Goal: Task Accomplishment & Management: Manage account settings

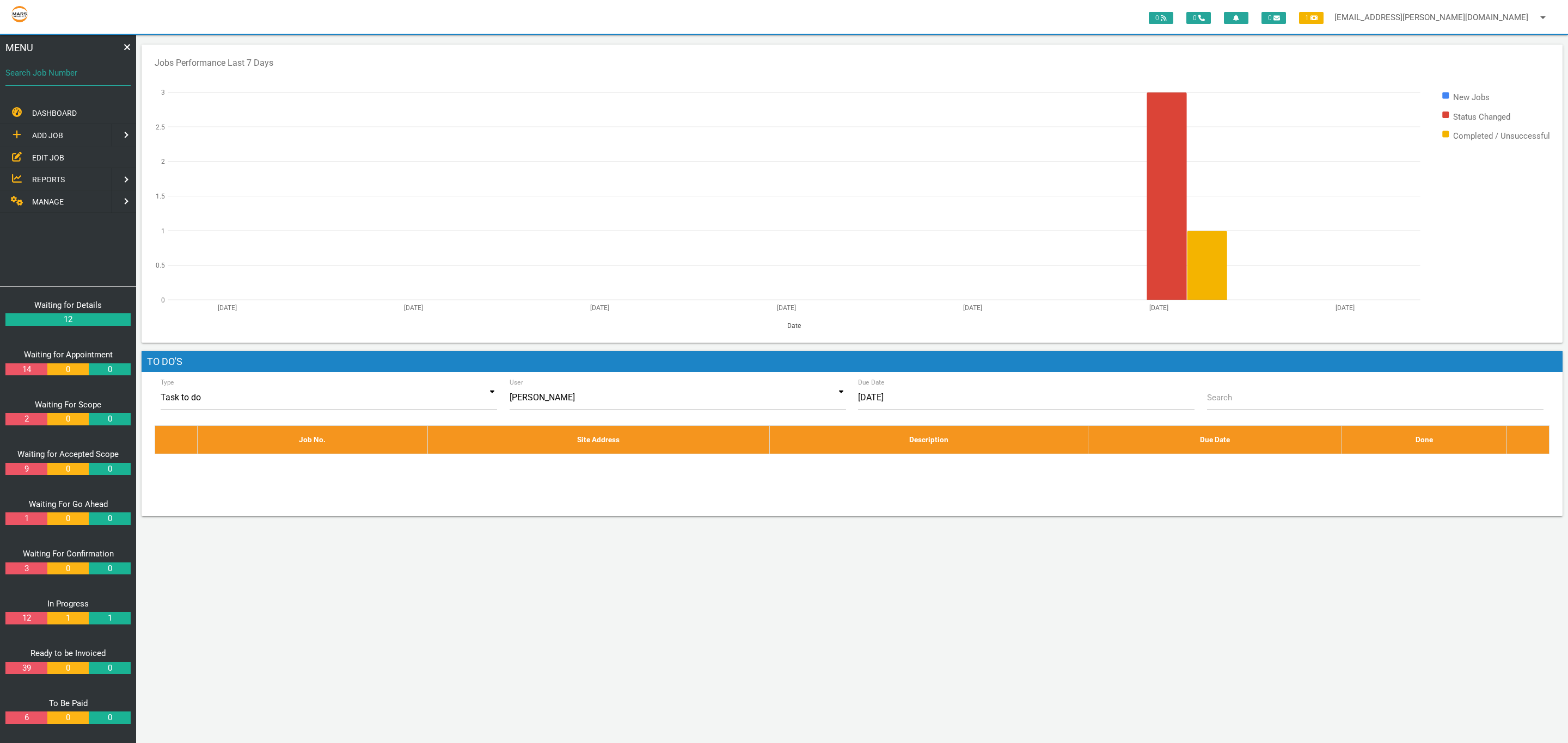
click at [39, 63] on div "Search Job Number" at bounding box center [67, 74] width 125 height 29
type input "1360"
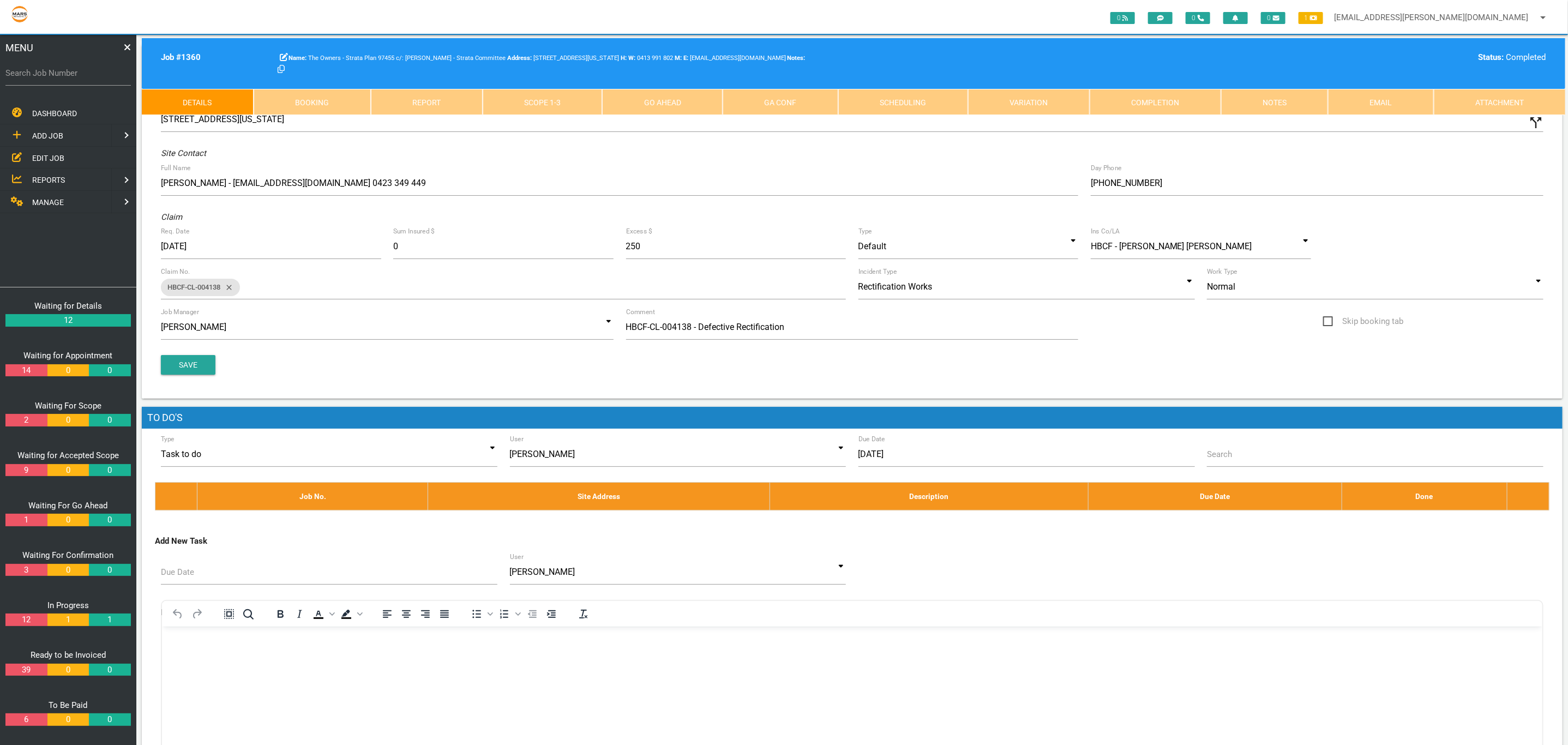
click at [42, 73] on label "Search Job Number" at bounding box center [68, 73] width 125 height 12
click at [42, 73] on input "Search Job Number" at bounding box center [68, 73] width 125 height 25
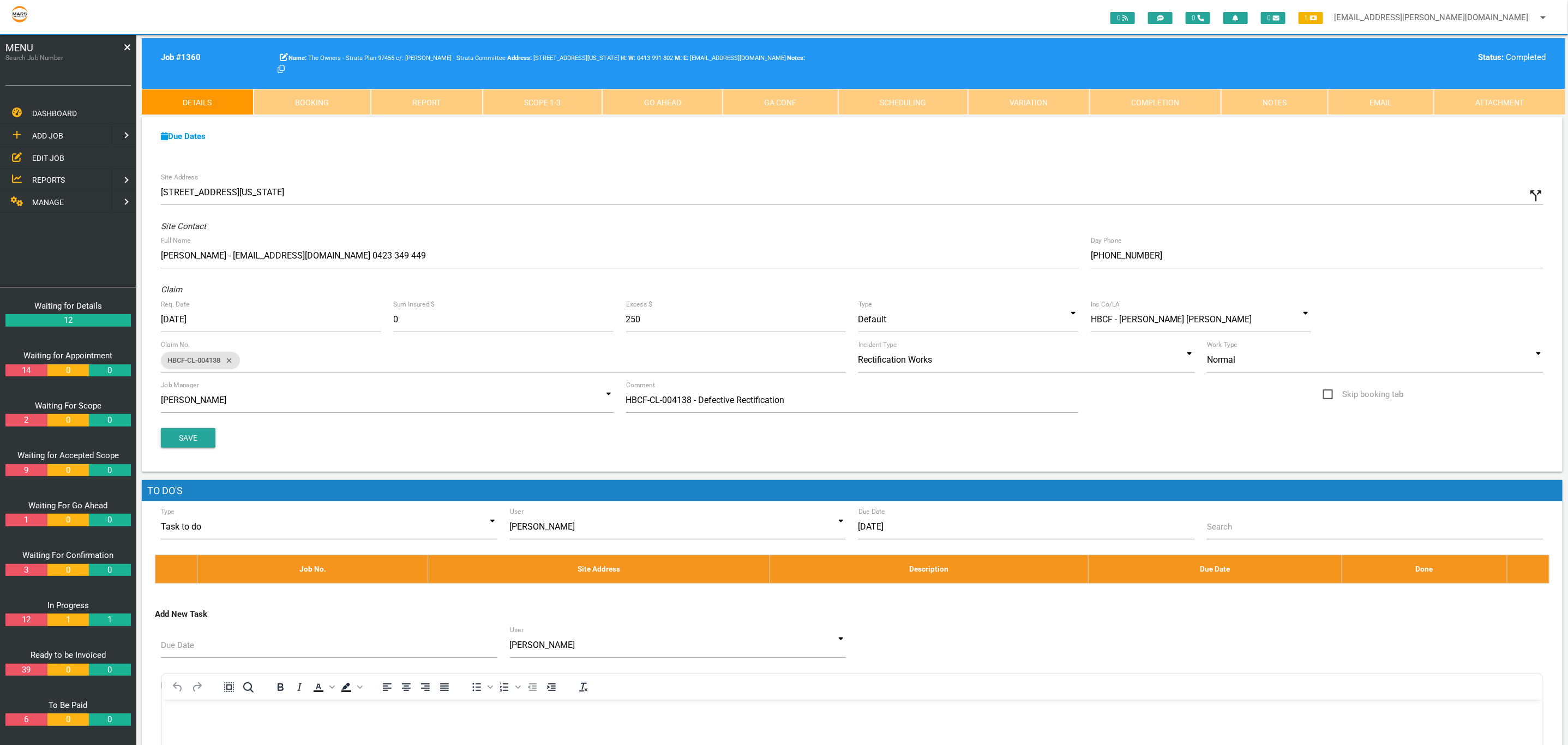
click at [53, 211] on link "MANAGE" at bounding box center [55, 202] width 114 height 22
click at [10, 117] on link at bounding box center [11, 113] width 22 height 22
click at [46, 157] on span "EDIT JOB" at bounding box center [49, 157] width 32 height 8
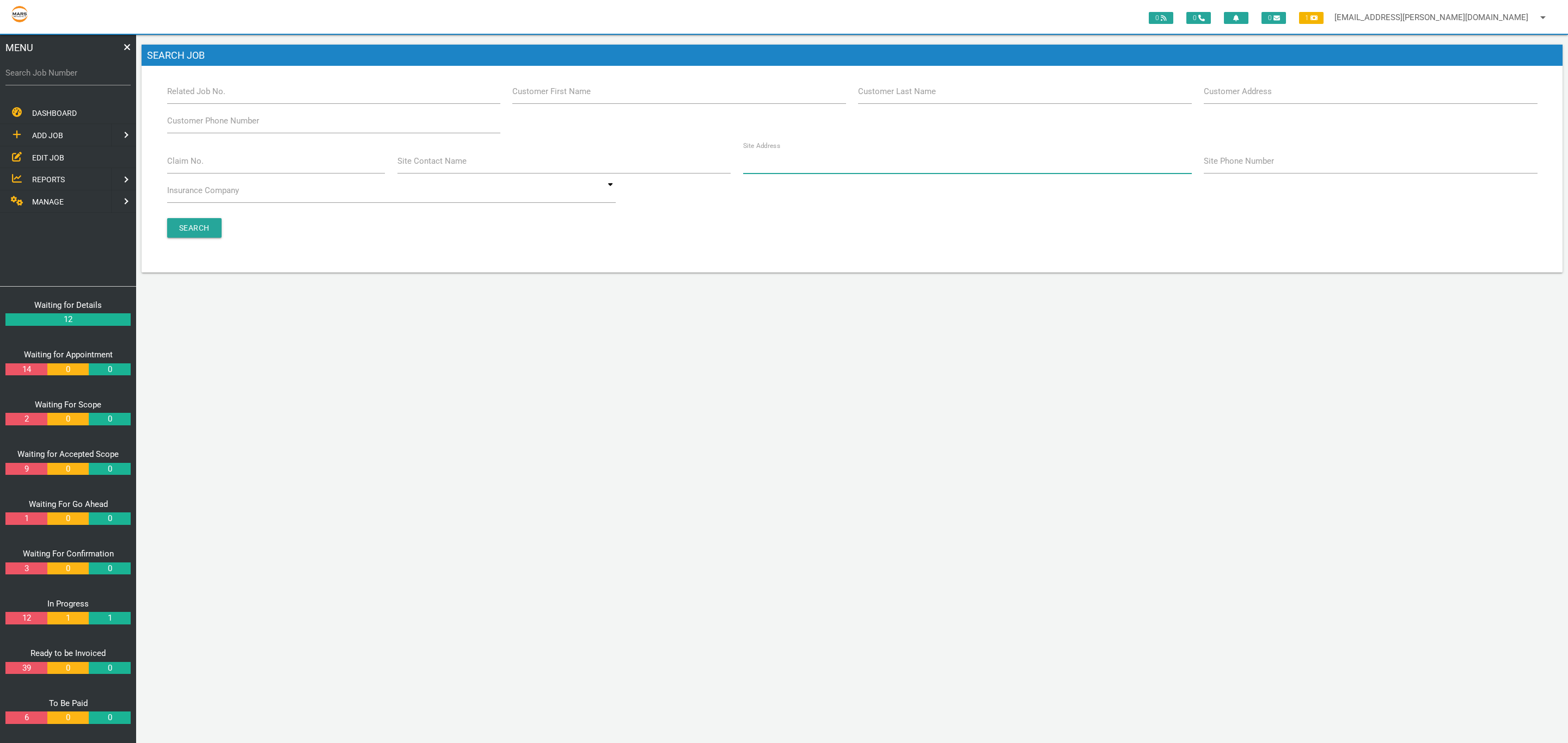
click at [941, 152] on input "Site Address" at bounding box center [967, 161] width 449 height 25
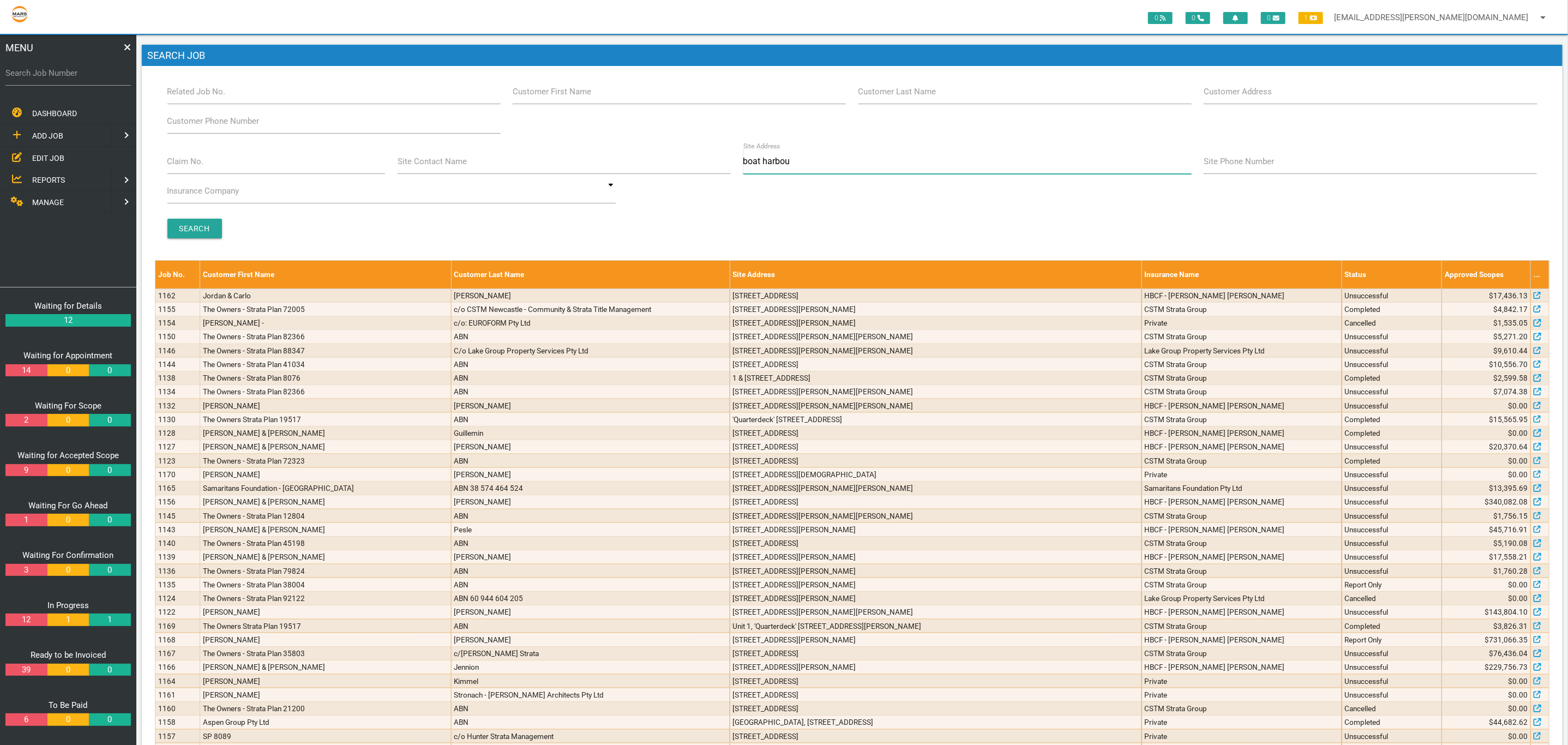
type input "boat harbour"
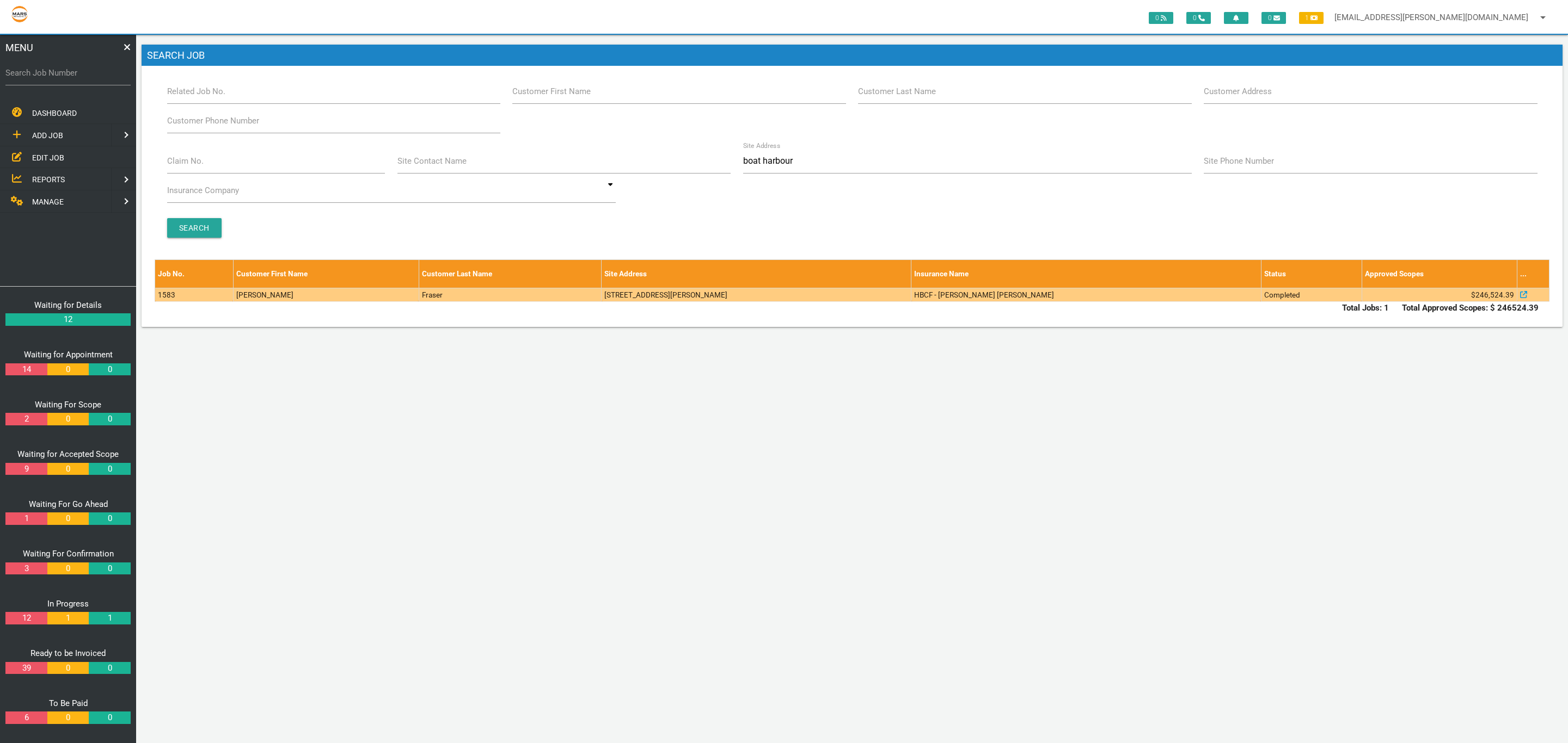
click at [602, 297] on td "Fraser" at bounding box center [510, 294] width 183 height 14
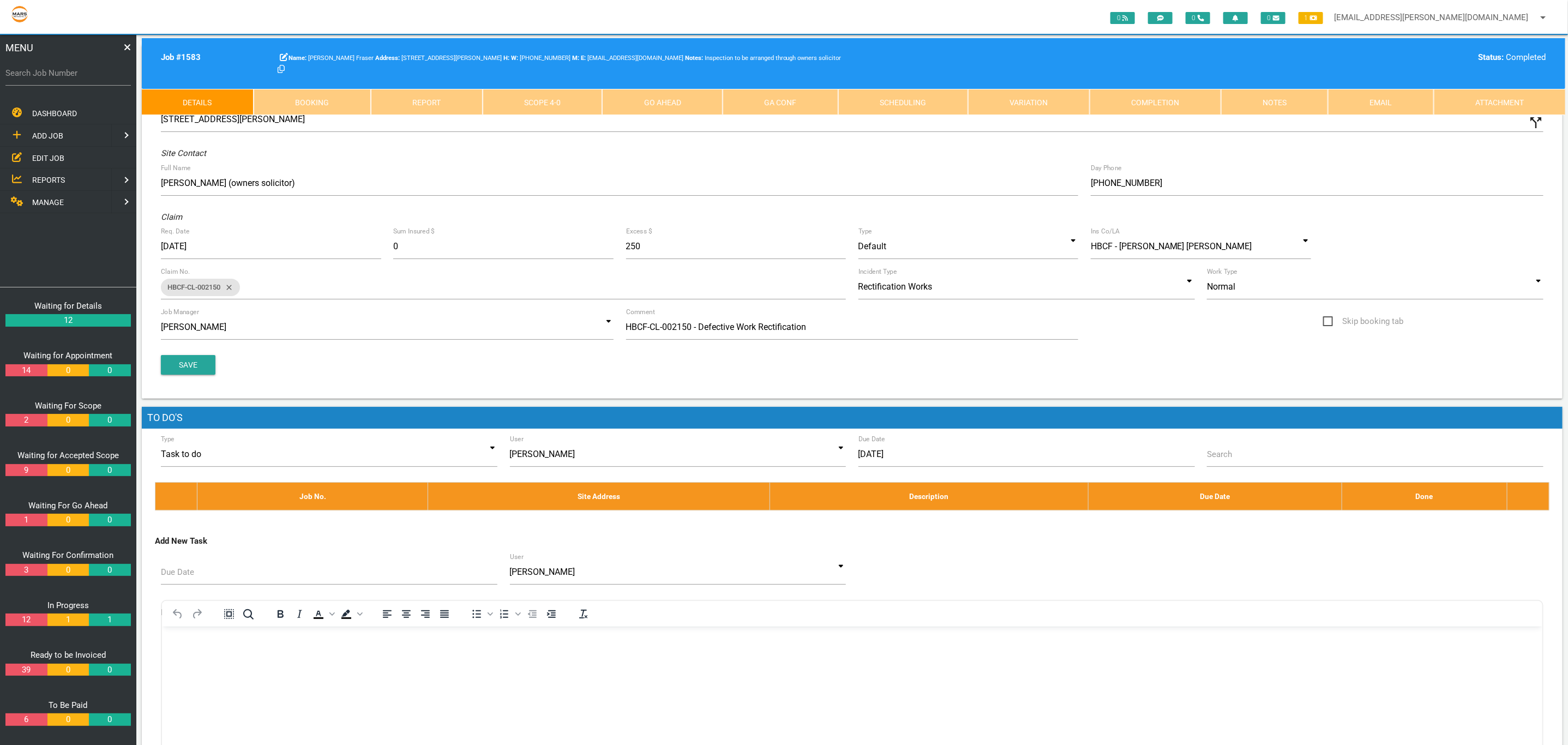
click at [539, 99] on link "Scope 4 - 0" at bounding box center [542, 102] width 120 height 26
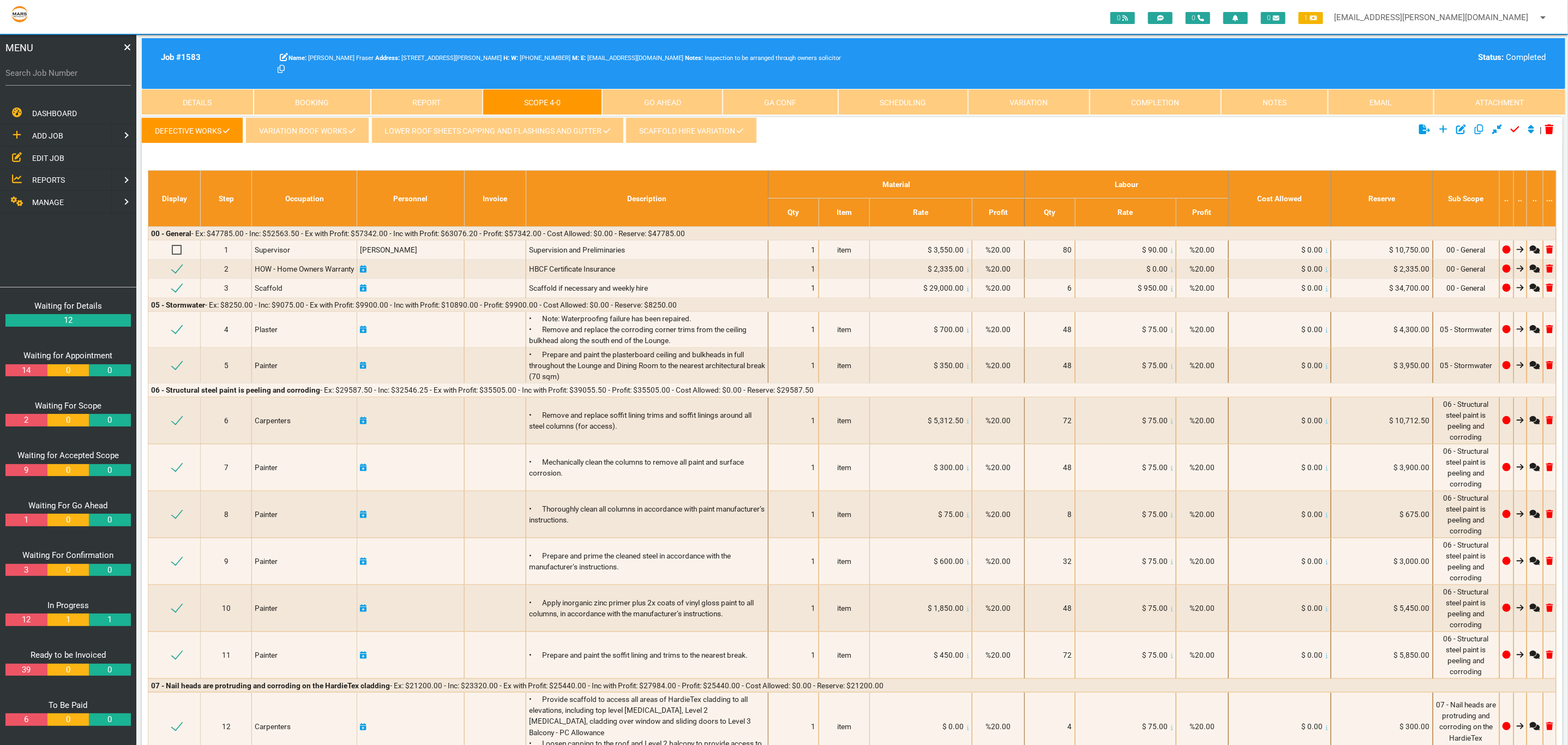
click at [1502, 108] on link "Attachment" at bounding box center [1499, 102] width 131 height 26
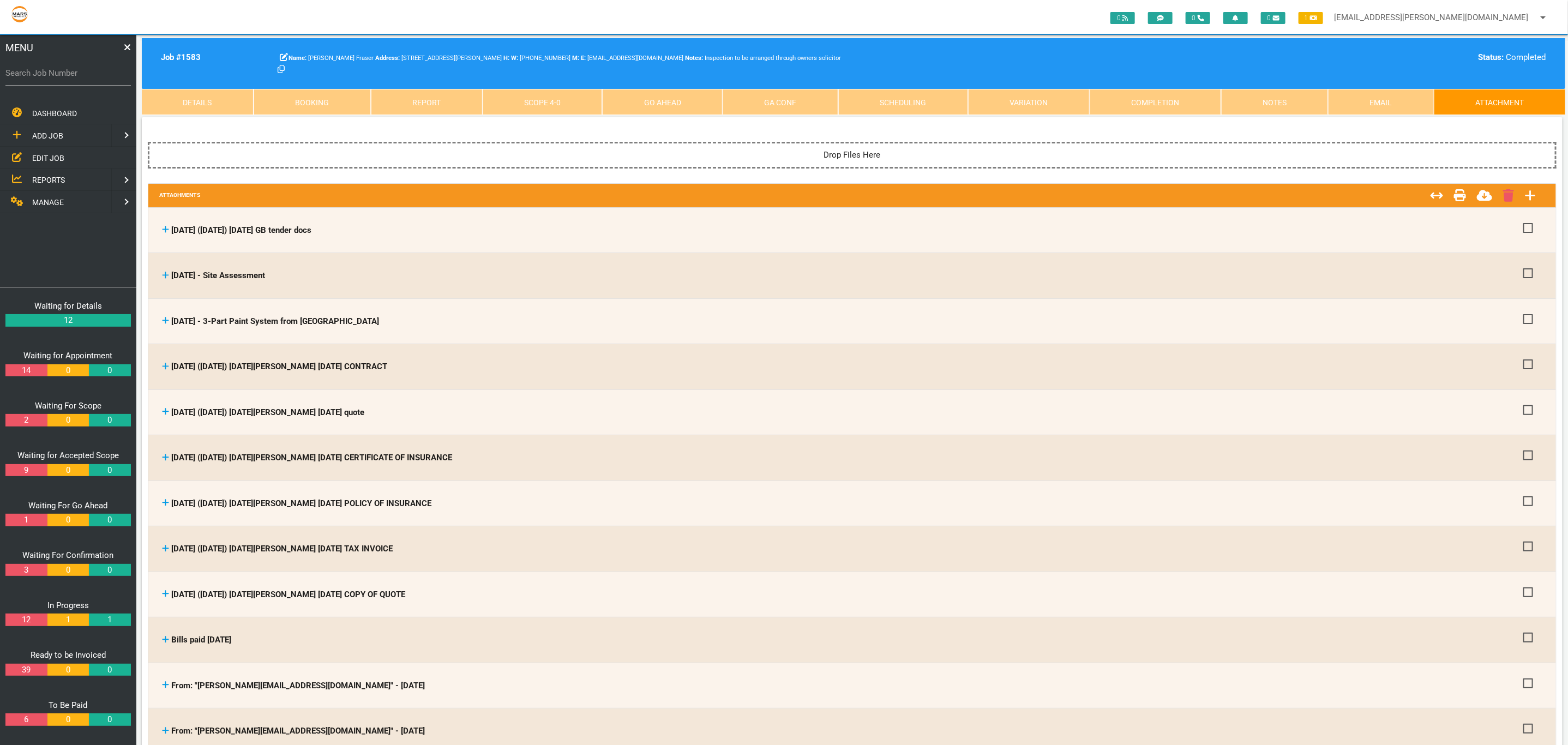
click at [567, 108] on link "Scope 4 - 0" at bounding box center [542, 102] width 120 height 26
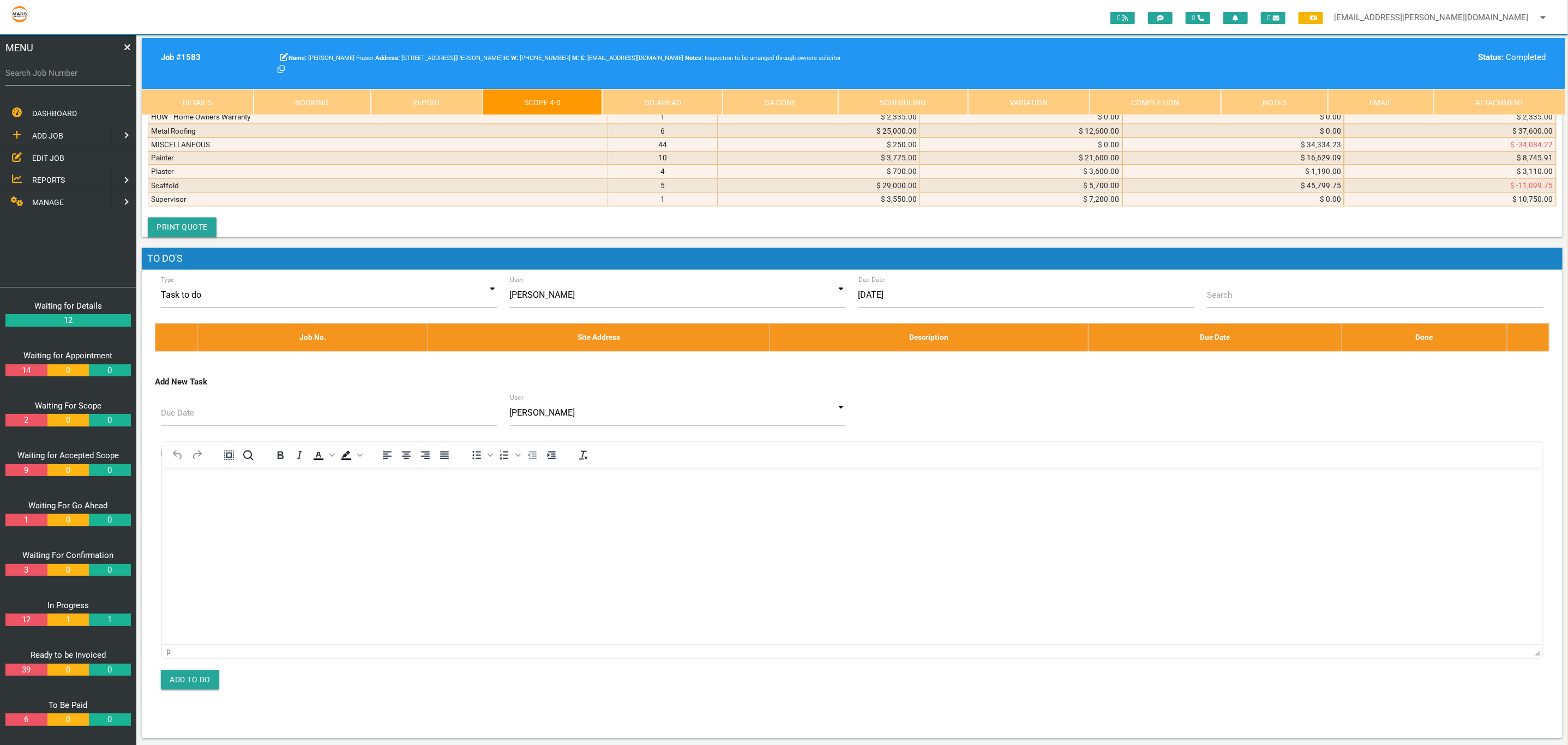
scroll to position [7146, 0]
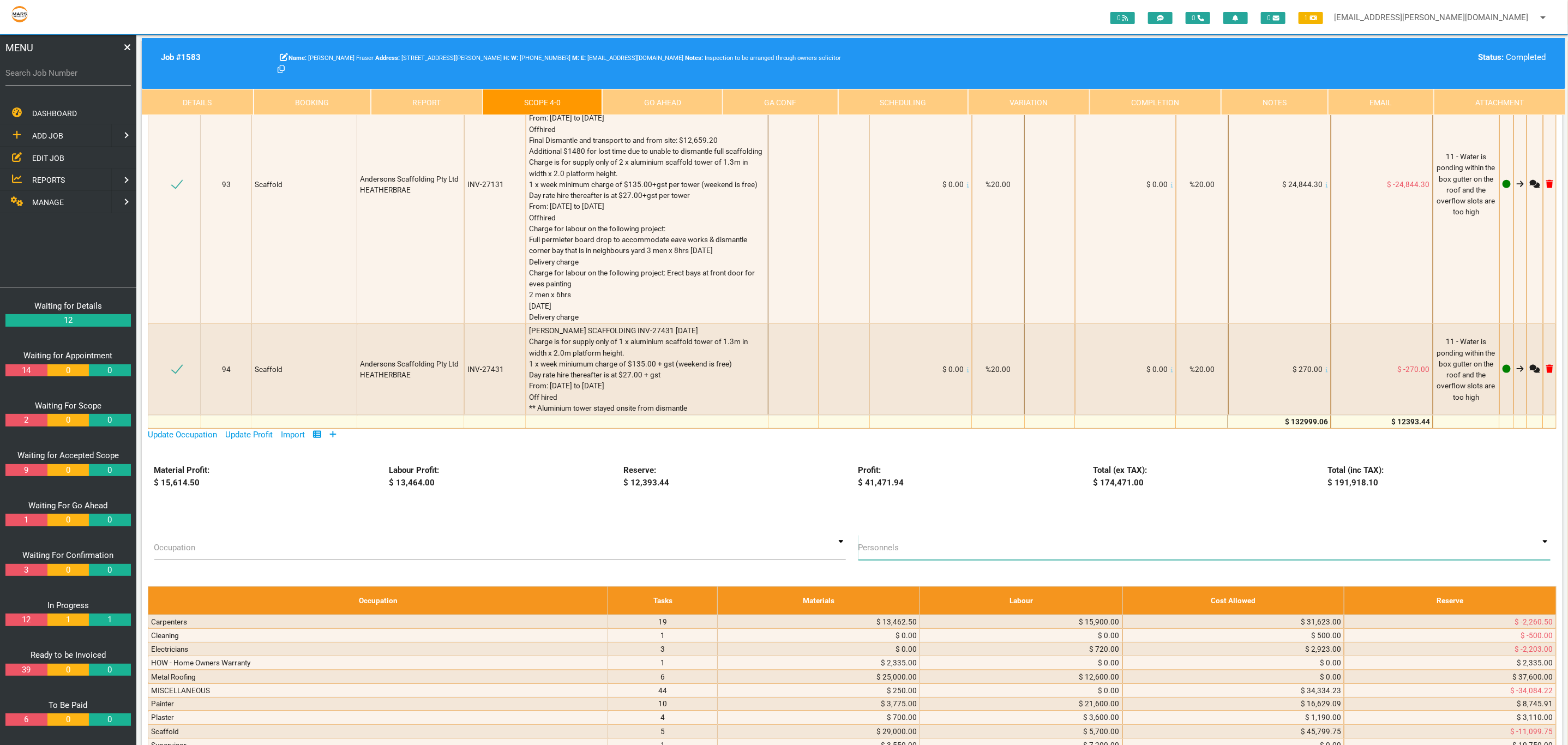
click at [1131, 548] on div "Kieran Lowe DJS Built CHARLESTOWN CENTRAL WASTE STATION PTY LTD NHS Plasterboar…" at bounding box center [1204, 548] width 692 height 25
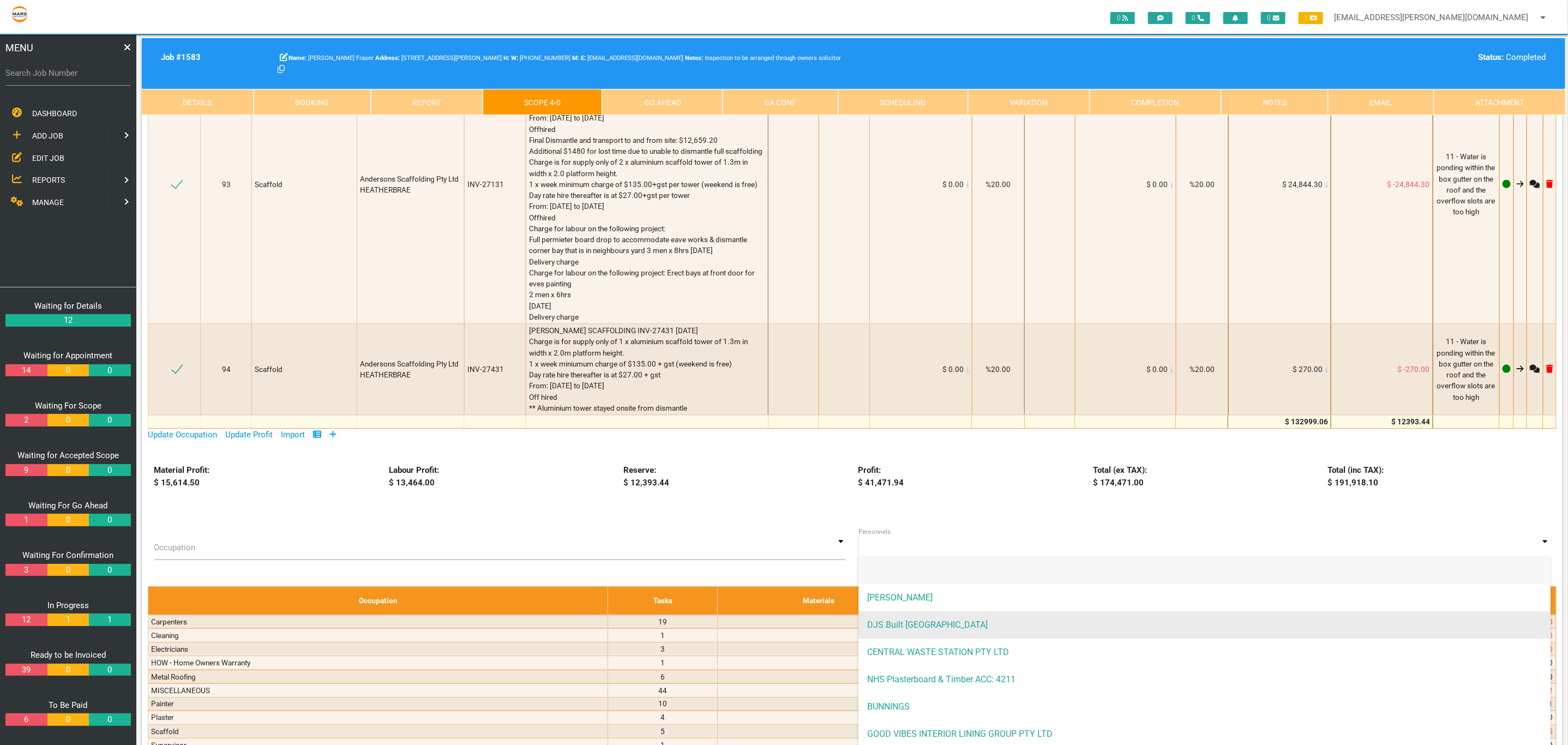
scroll to position [136, 0]
click at [1101, 614] on span "Andersons Scaffolding Pty Ltd HEATHERBRAE" at bounding box center [1204, 625] width 692 height 27
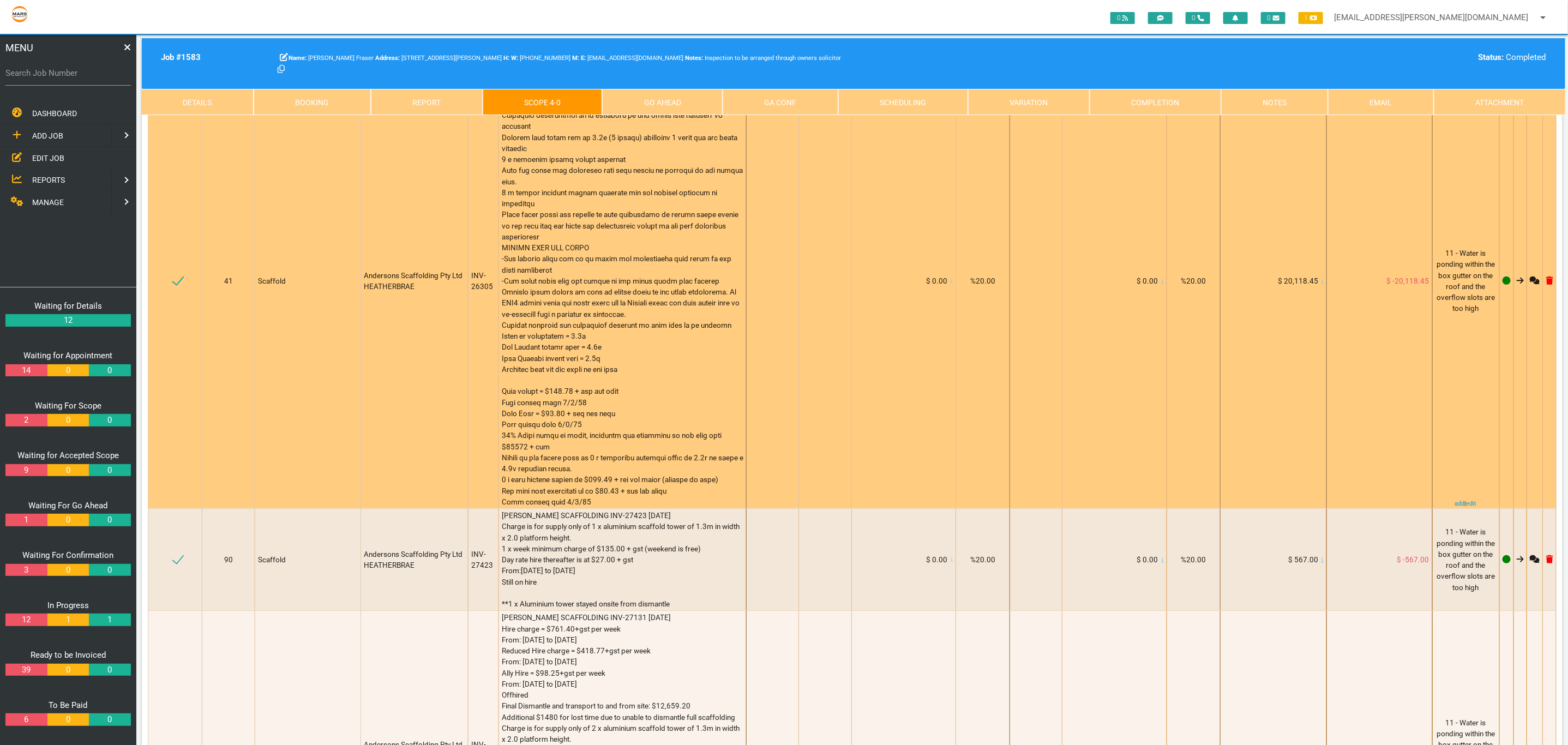
scroll to position [375, 0]
